Goal: Navigation & Orientation: Find specific page/section

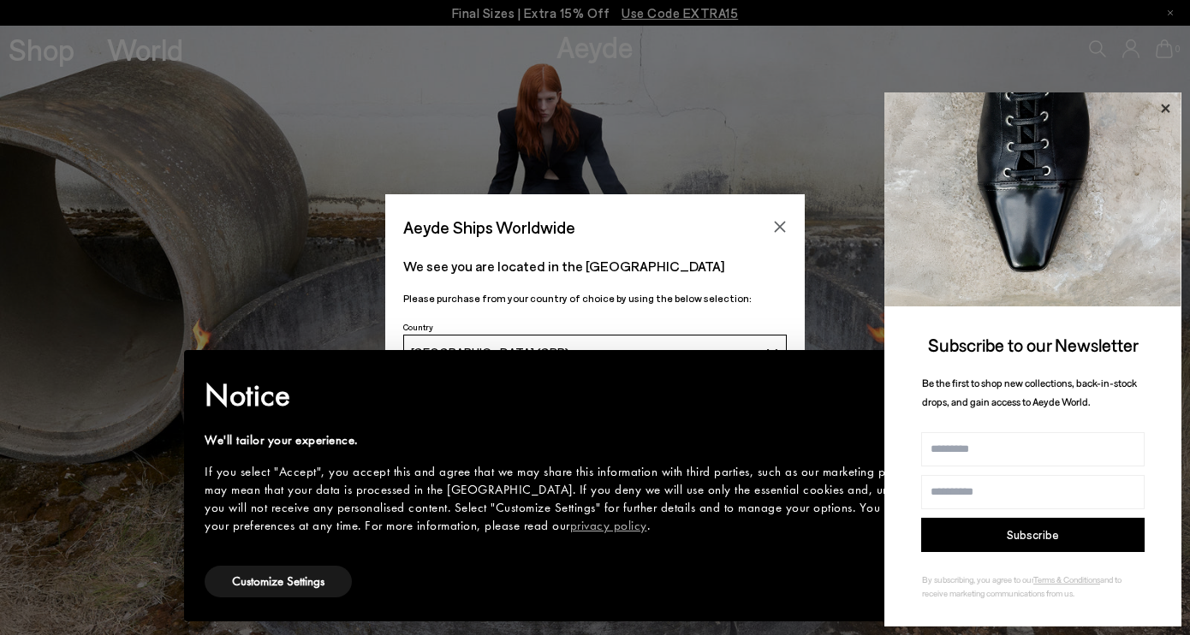
click at [1164, 106] on icon at bounding box center [1165, 108] width 9 height 9
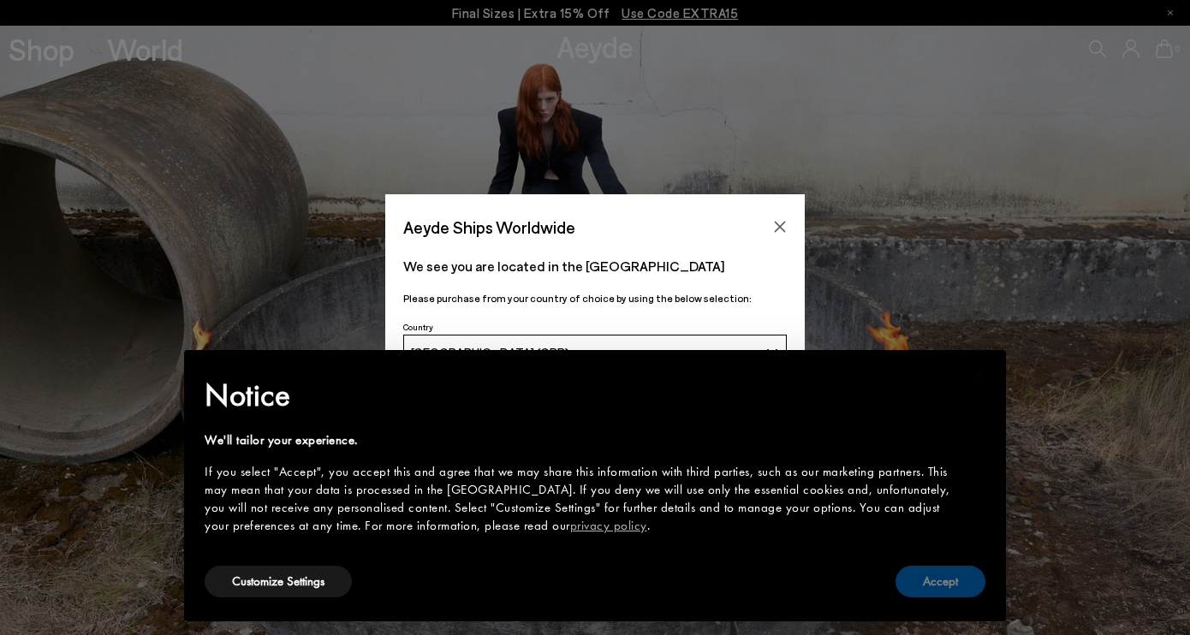
click at [918, 581] on button "Accept" at bounding box center [940, 582] width 90 height 32
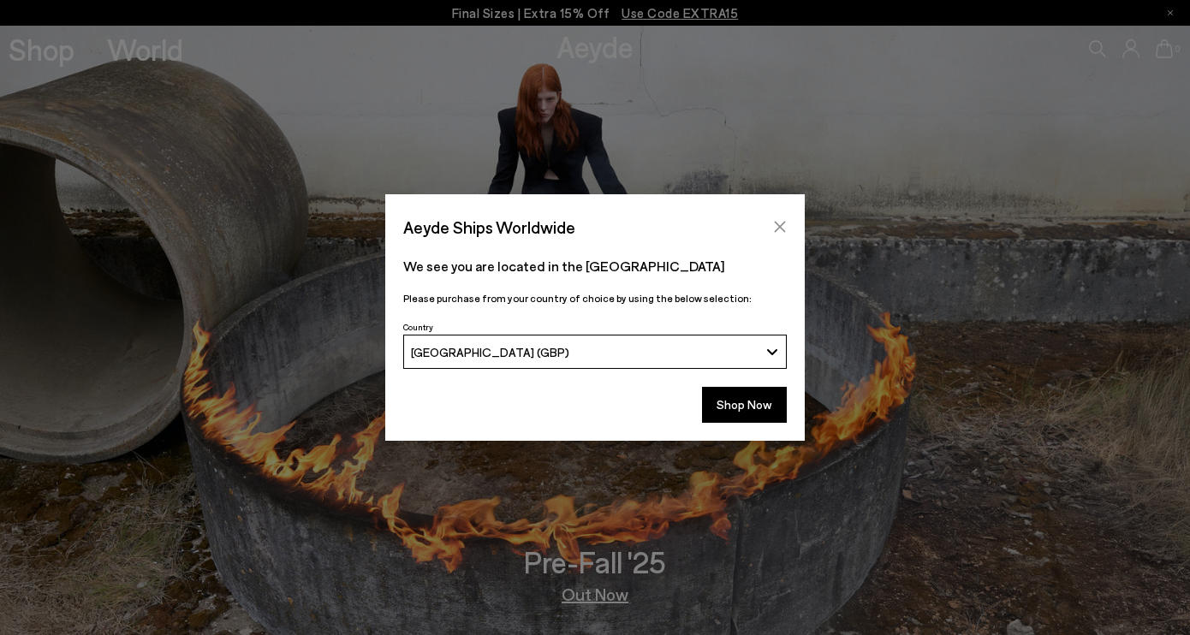
click at [776, 226] on icon "Close" at bounding box center [780, 227] width 14 height 14
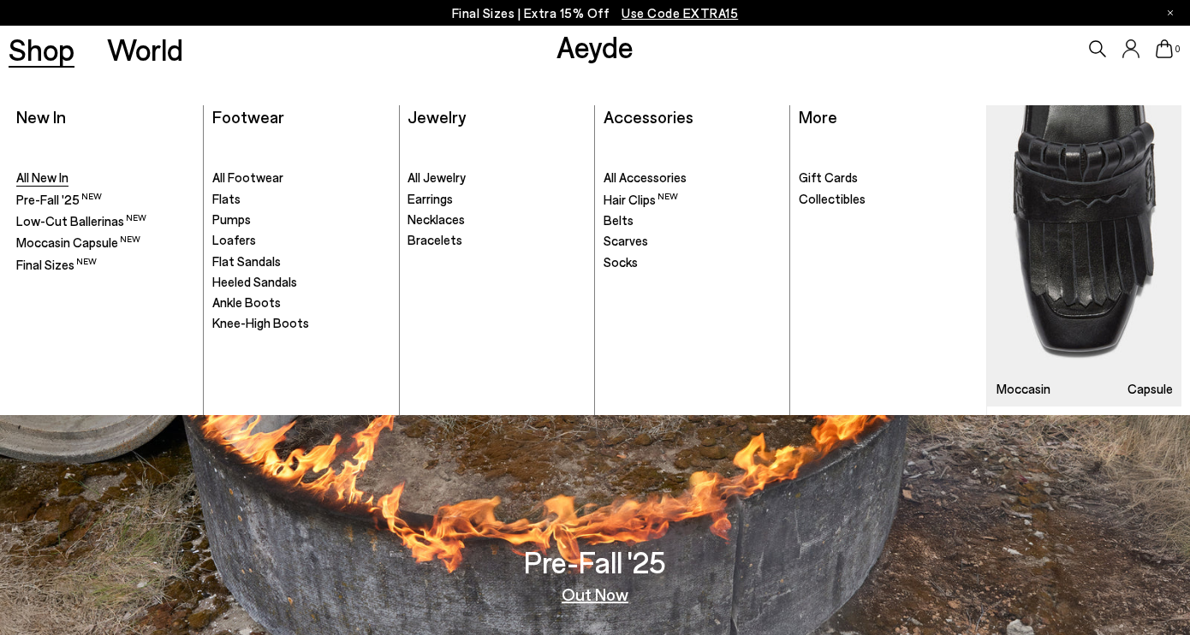
click at [34, 179] on span "All New In" at bounding box center [42, 176] width 52 height 15
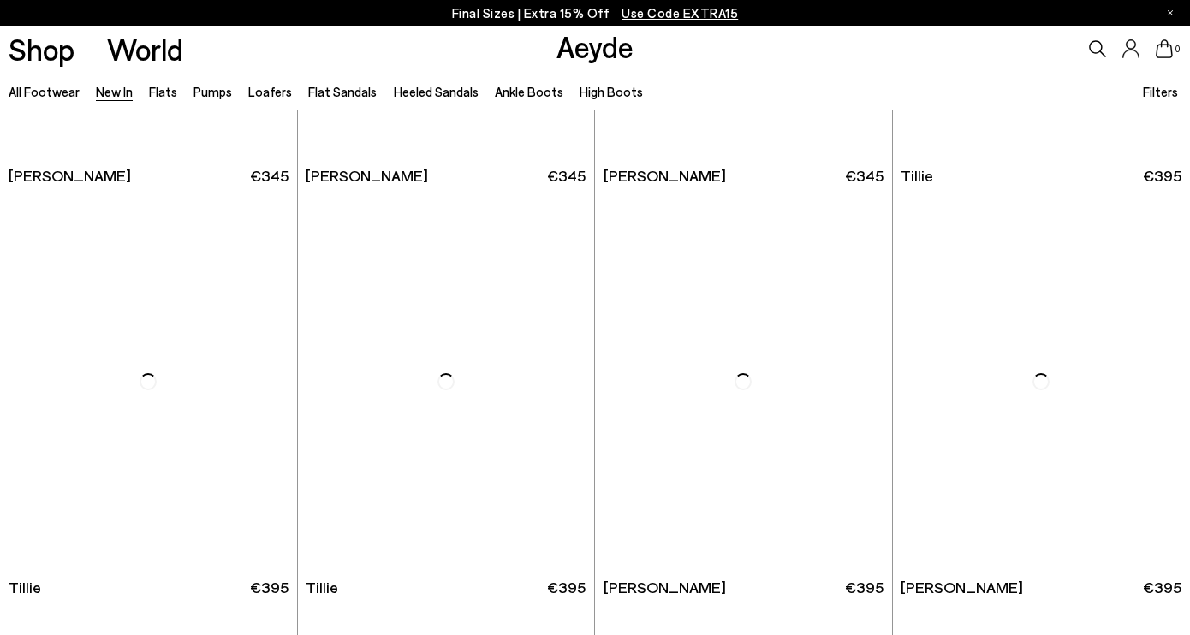
scroll to position [3208, 0]
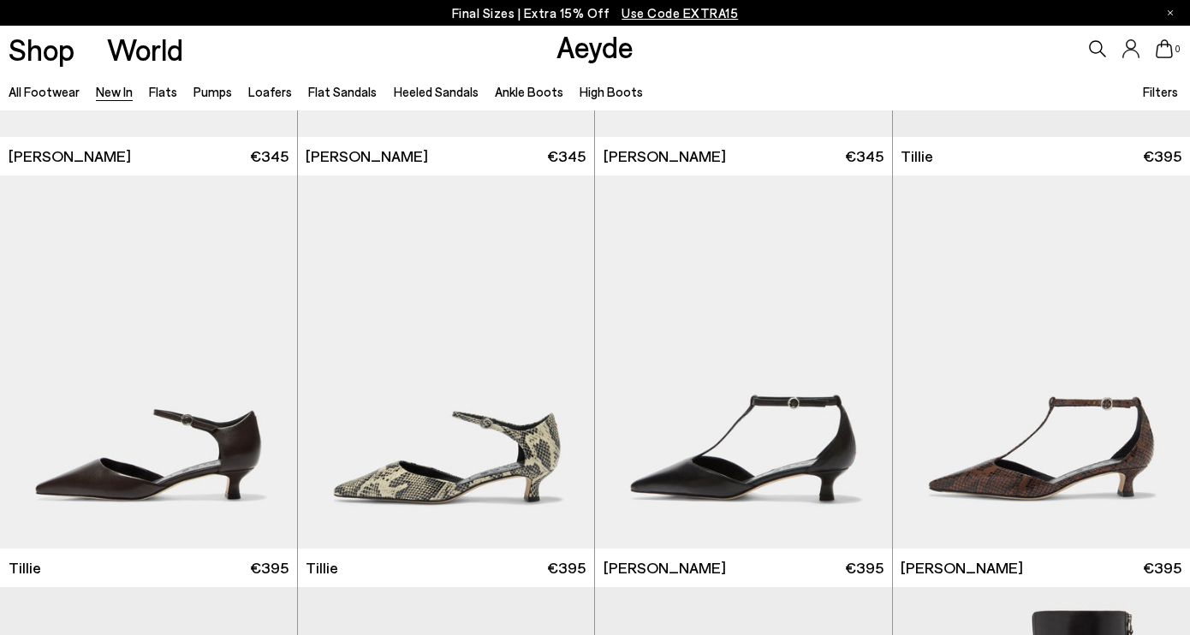
scroll to position [3245, 0]
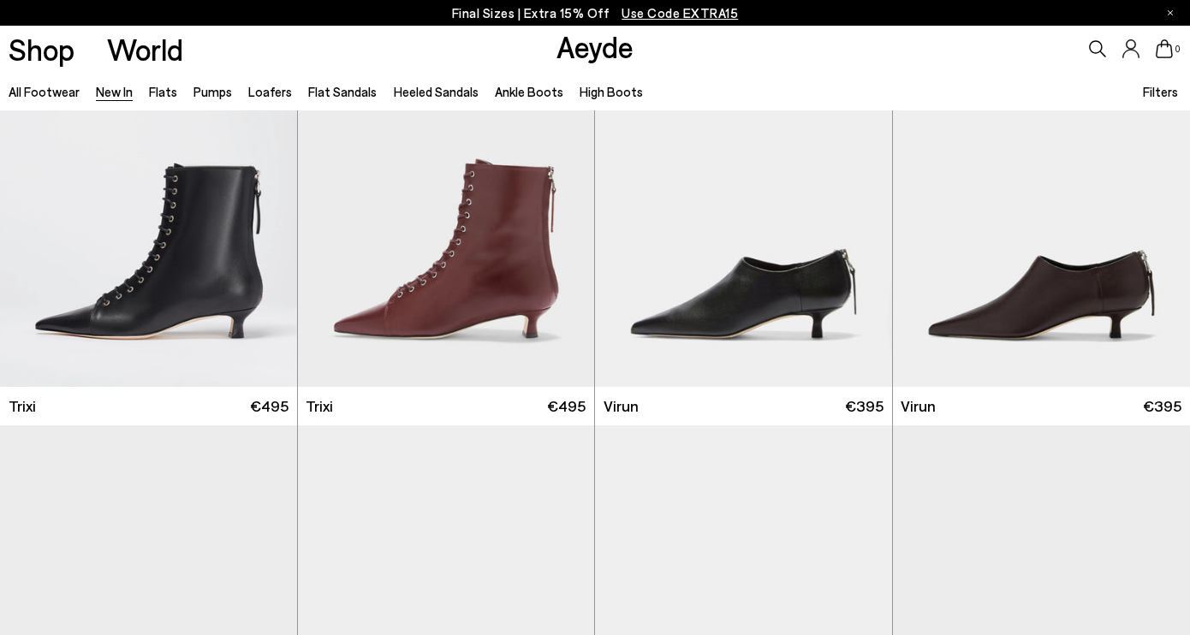
scroll to position [5967, 0]
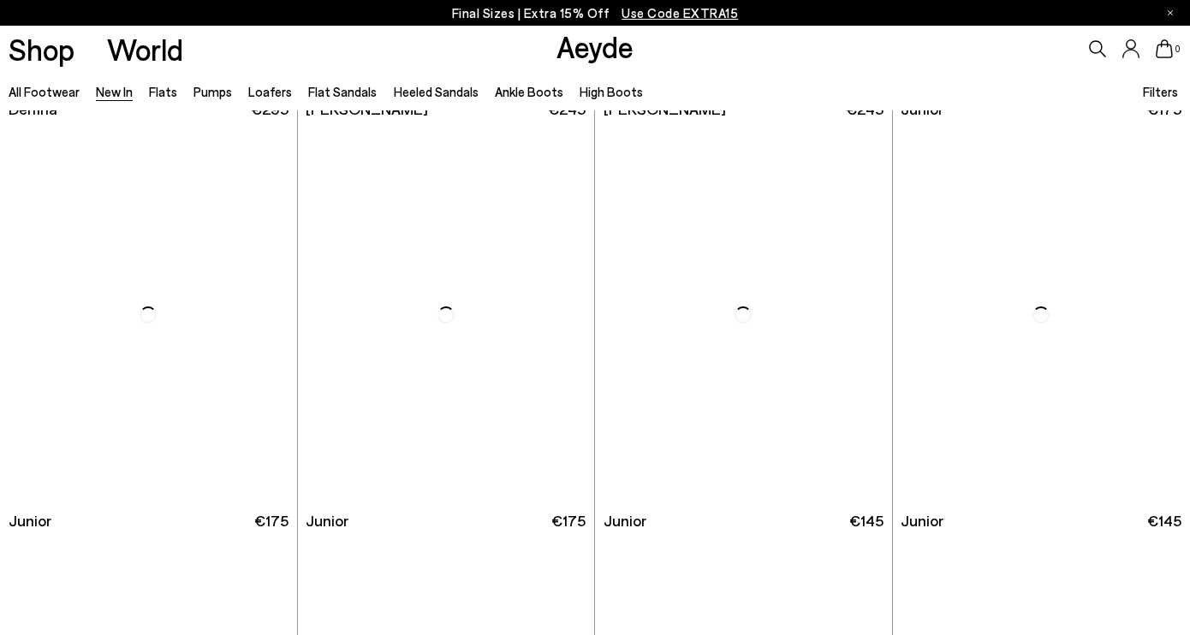
scroll to position [10270, 0]
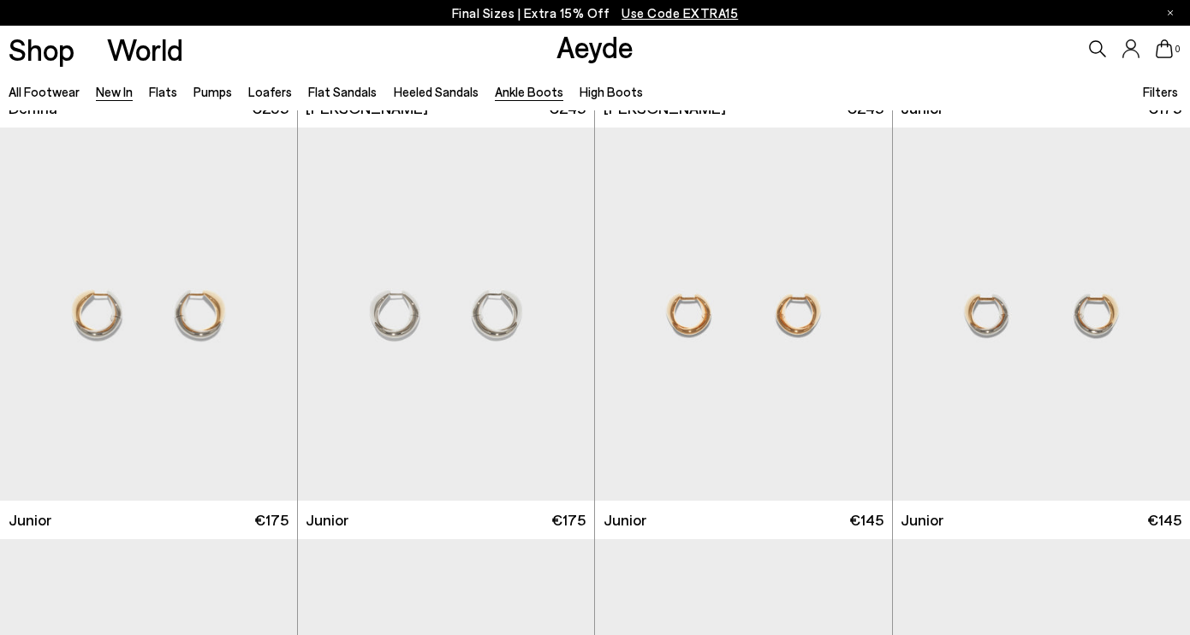
click at [518, 92] on link "Ankle Boots" at bounding box center [529, 91] width 68 height 15
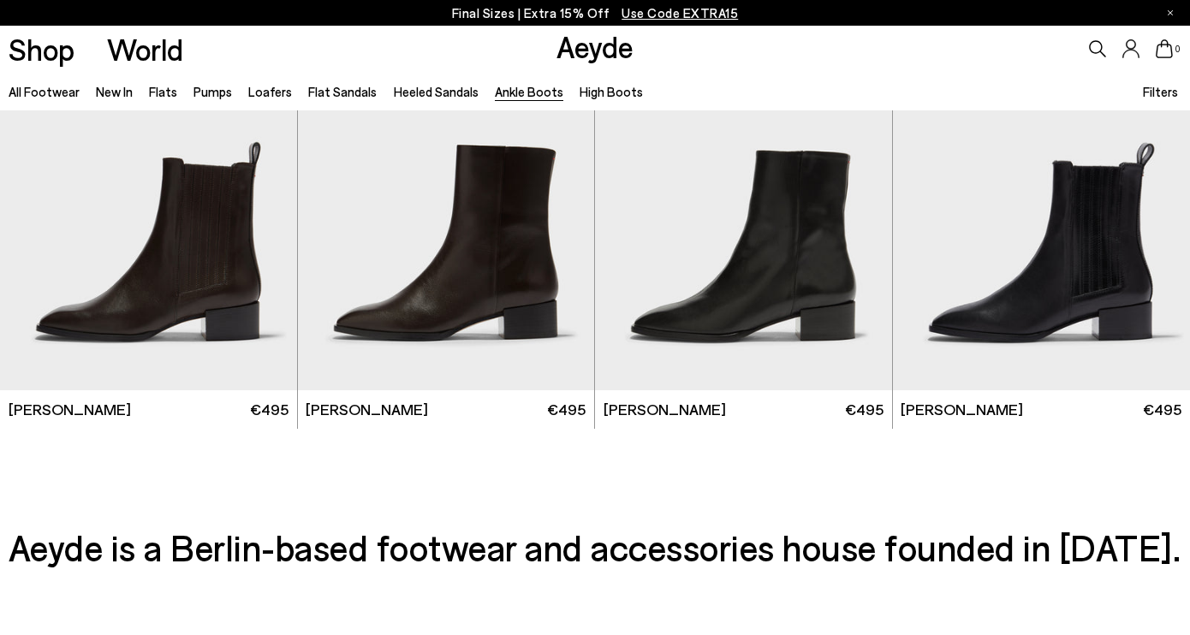
scroll to position [3387, 0]
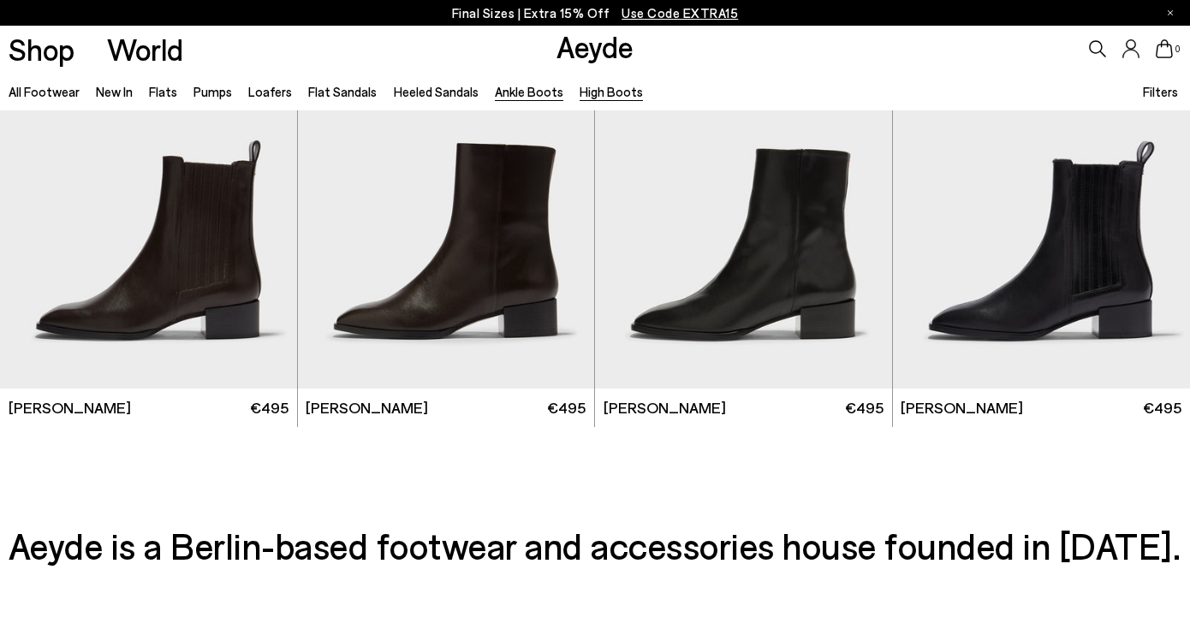
click at [588, 93] on link "High Boots" at bounding box center [611, 91] width 63 height 15
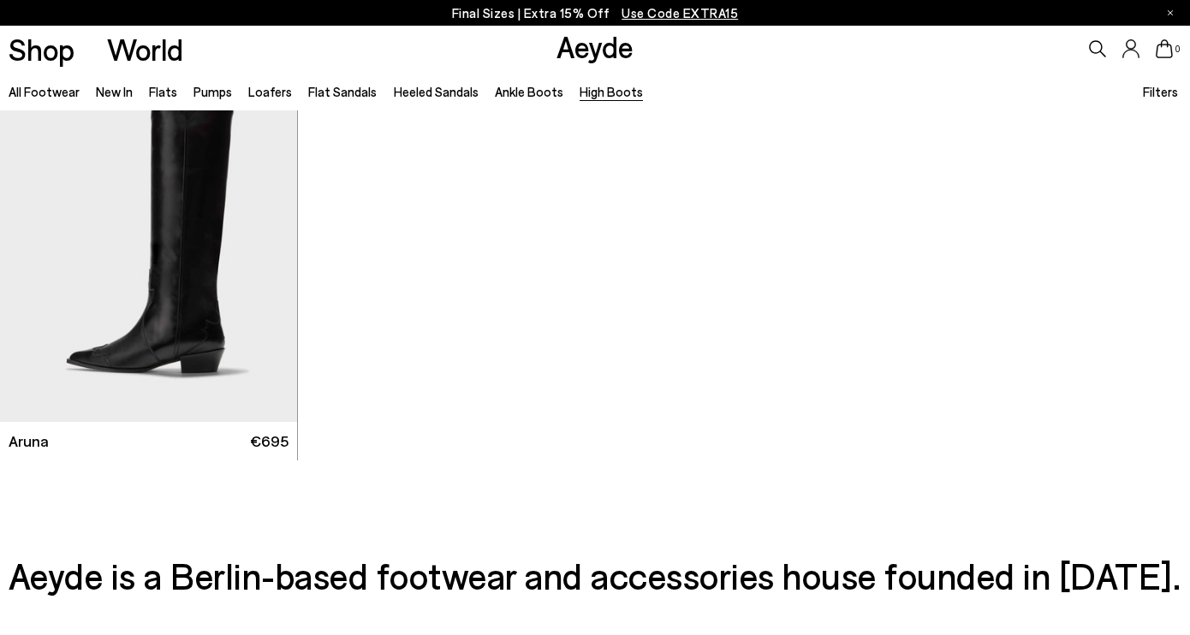
scroll to position [916, 0]
